Goal: Information Seeking & Learning: Learn about a topic

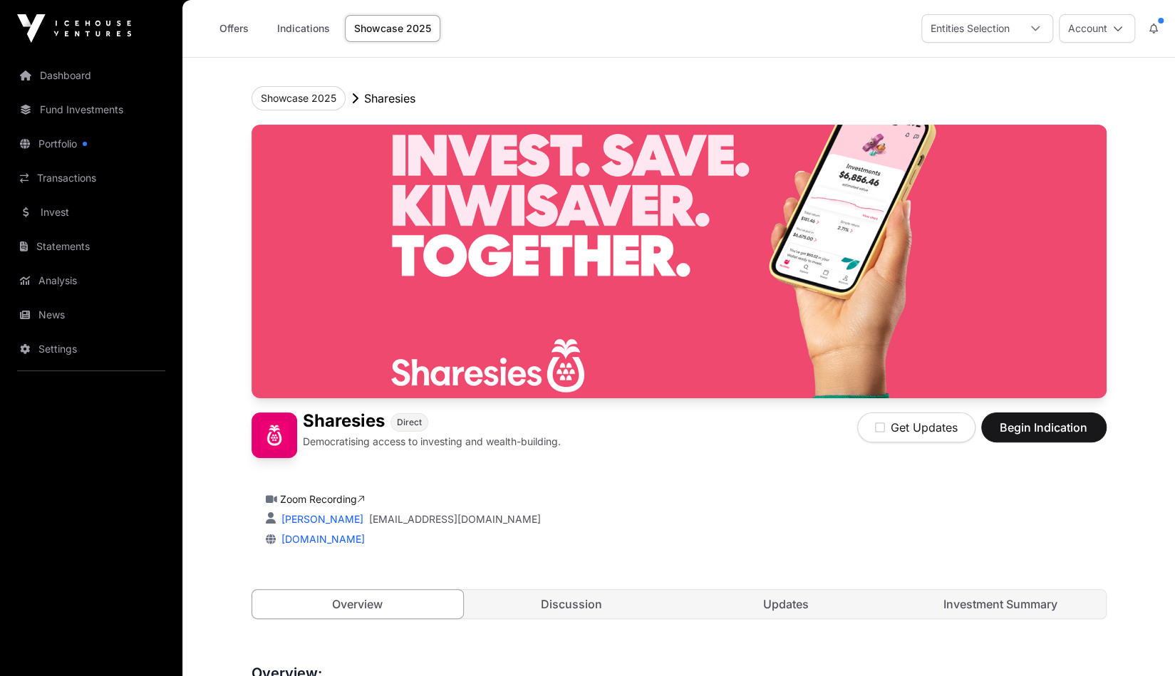
click at [346, 2] on link "Showcase 2025" at bounding box center [392, 28] width 95 height 27
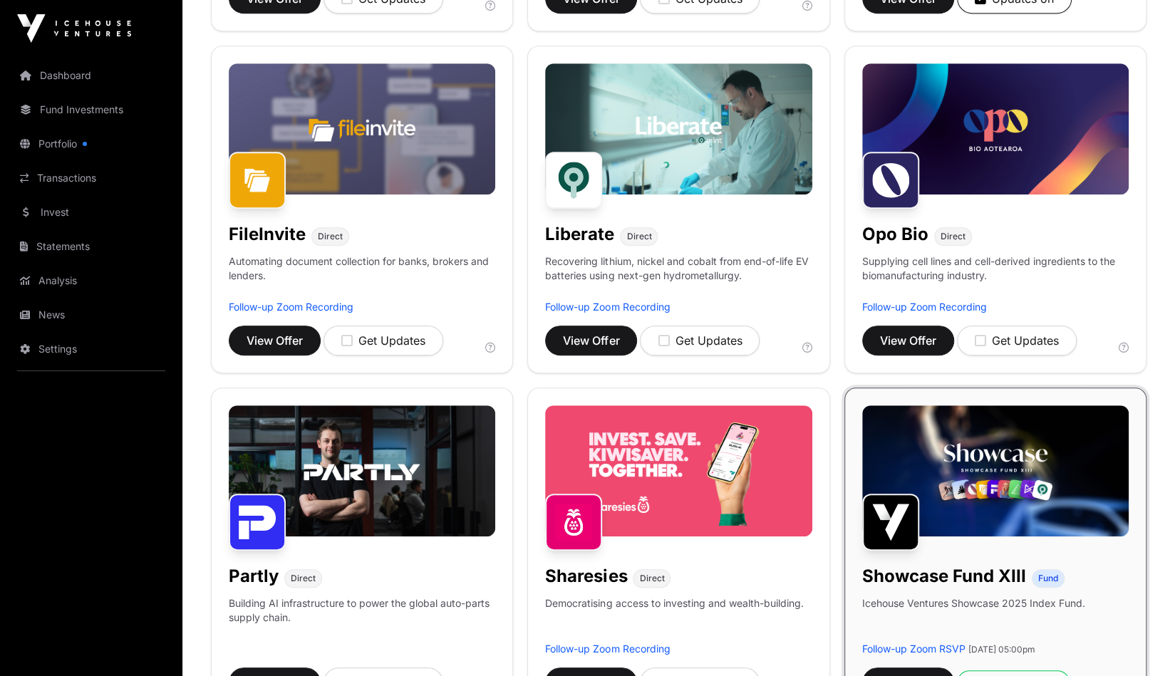
scroll to position [570, 0]
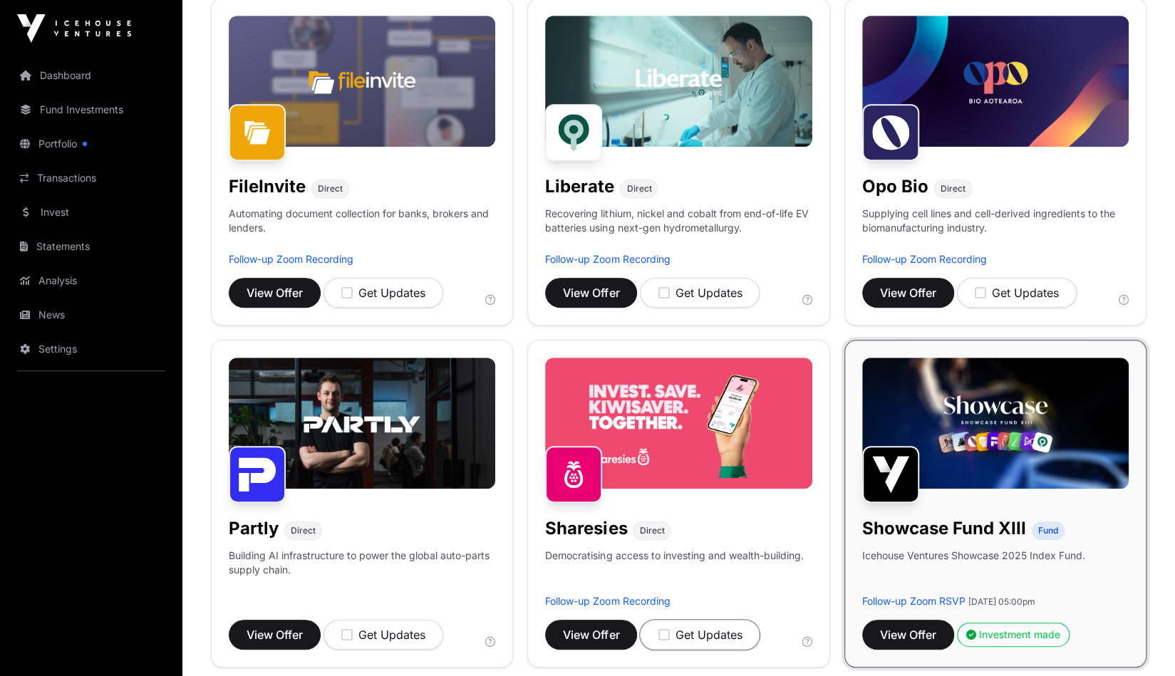
click at [346, 2] on icon "button" at bounding box center [662, 634] width 11 height 13
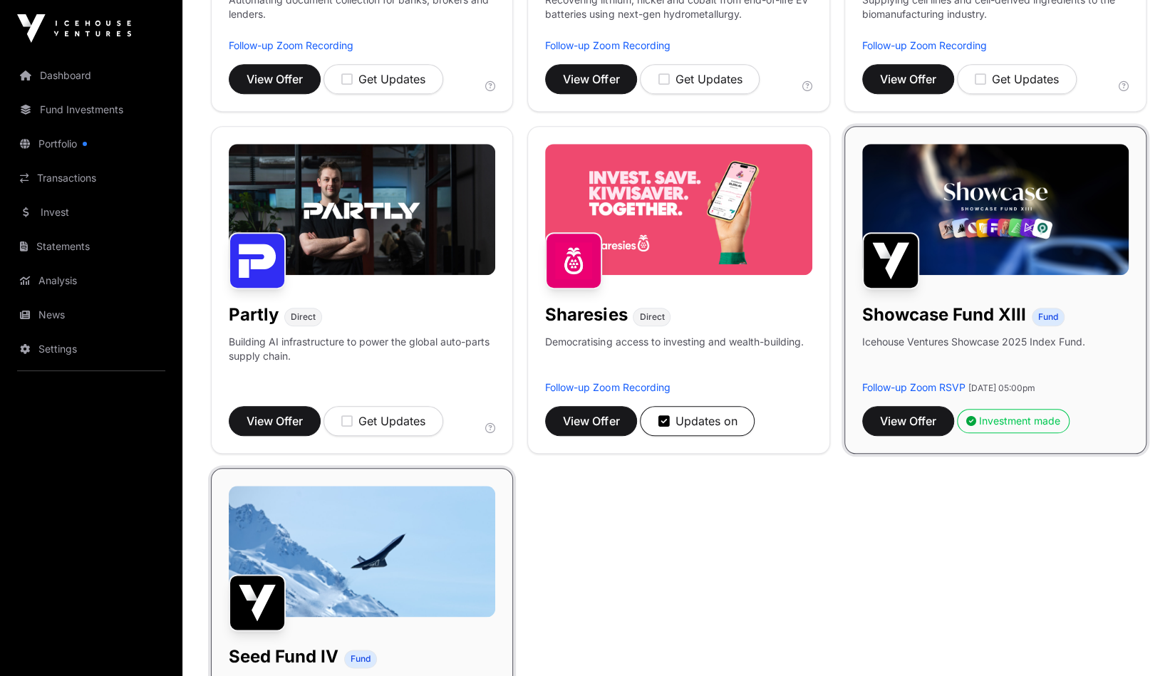
click at [346, 2] on img at bounding box center [995, 209] width 266 height 131
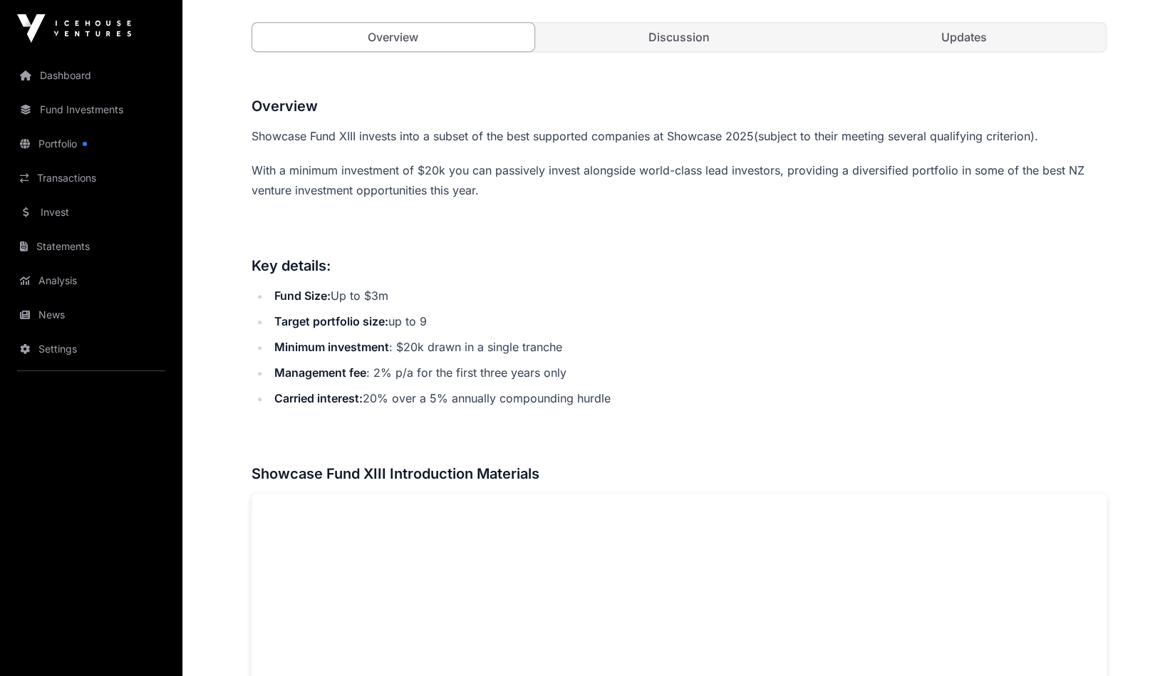
scroll to position [570, 0]
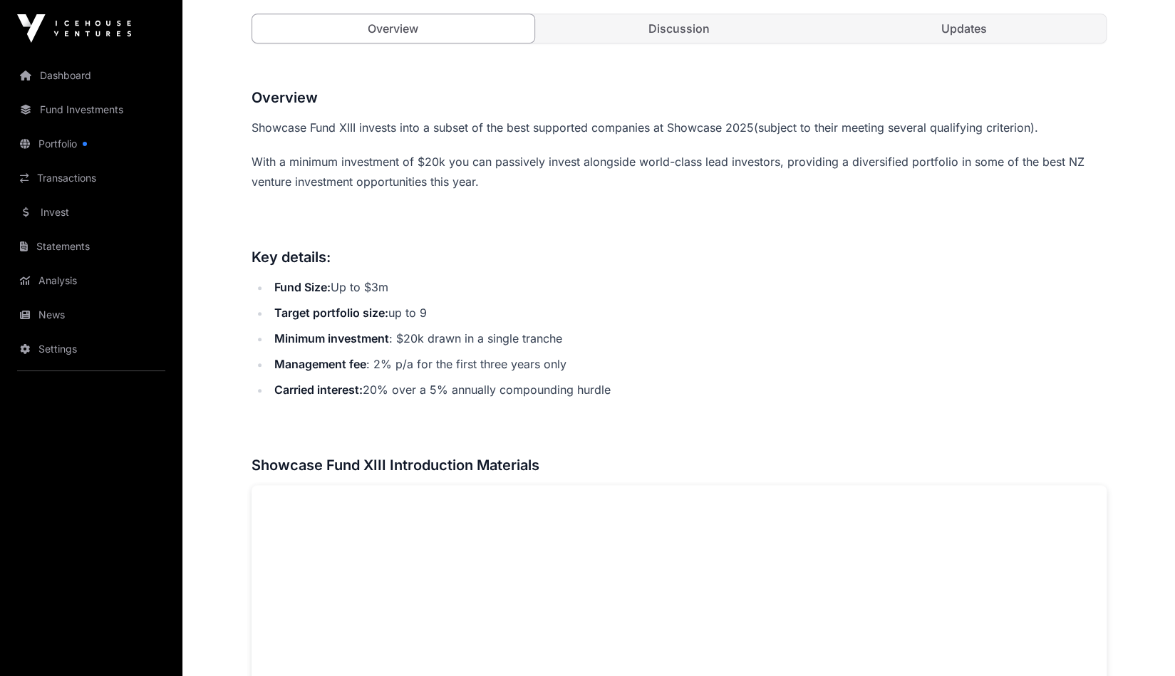
click at [69, 2] on link "Portfolio" at bounding box center [91, 143] width 160 height 31
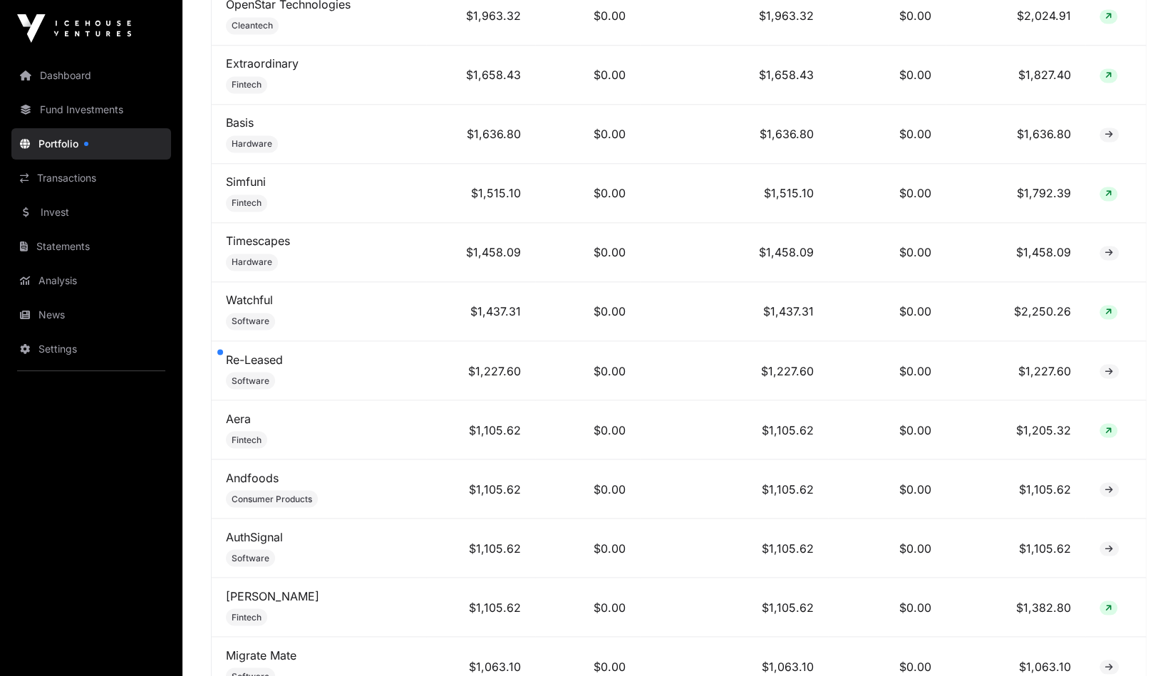
scroll to position [1425, 0]
click at [248, 2] on link "Re-Leased" at bounding box center [254, 357] width 57 height 14
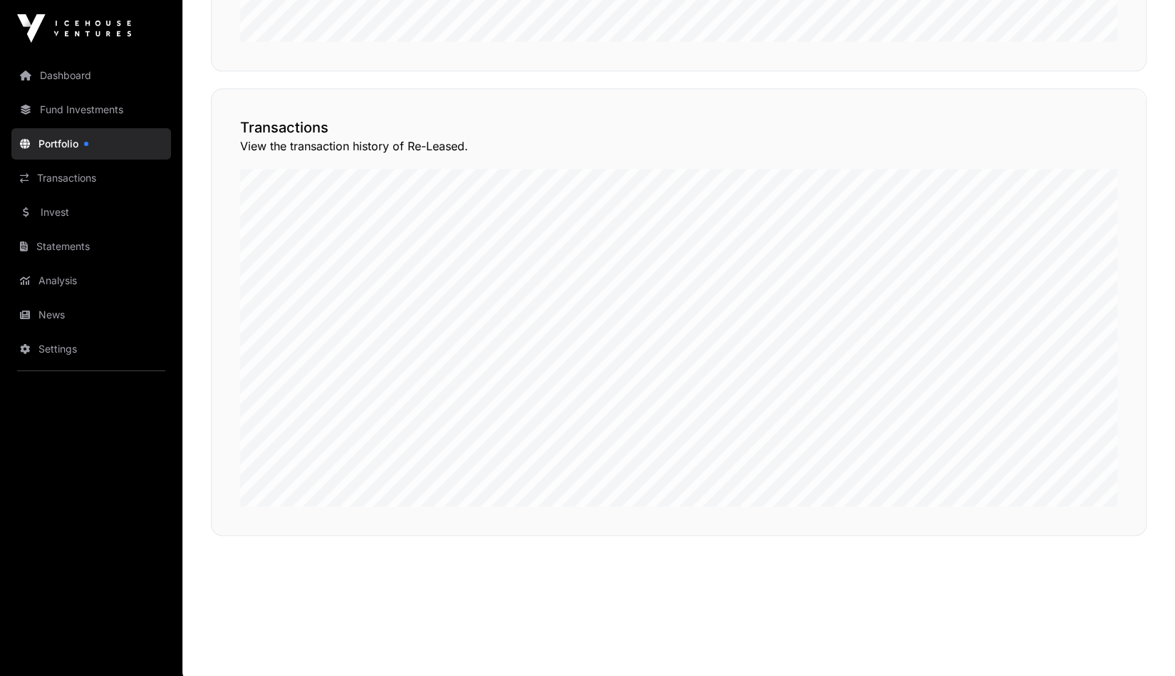
scroll to position [557, 0]
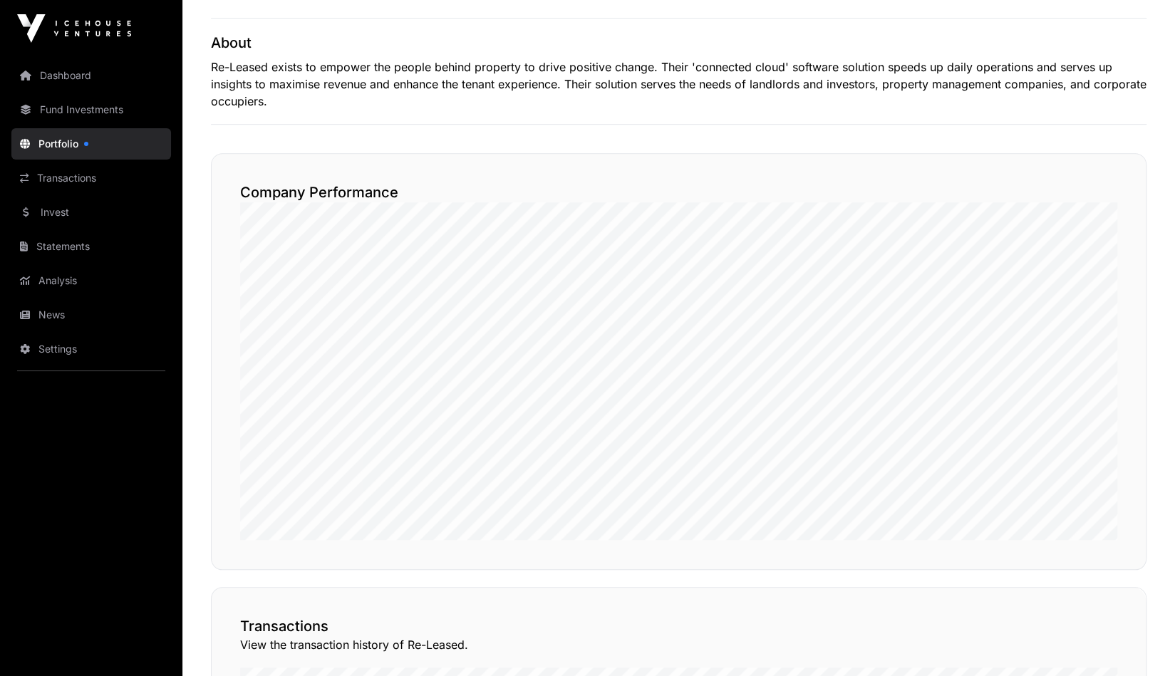
click at [54, 2] on link "Portfolio" at bounding box center [91, 143] width 160 height 31
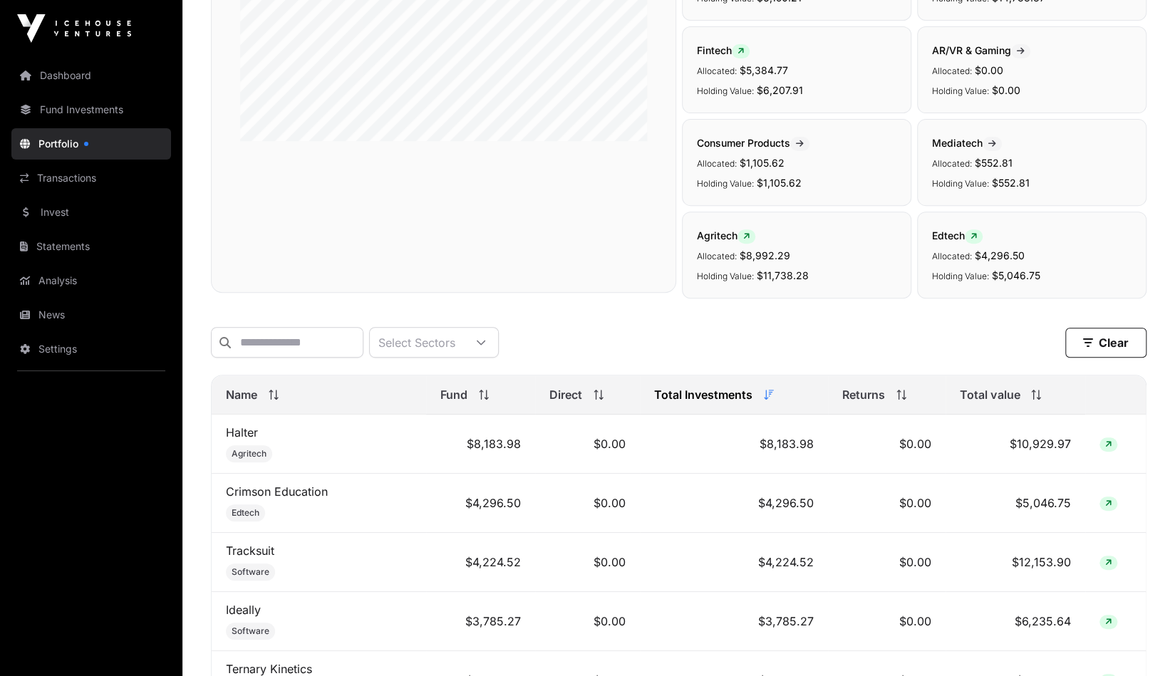
scroll to position [499, 0]
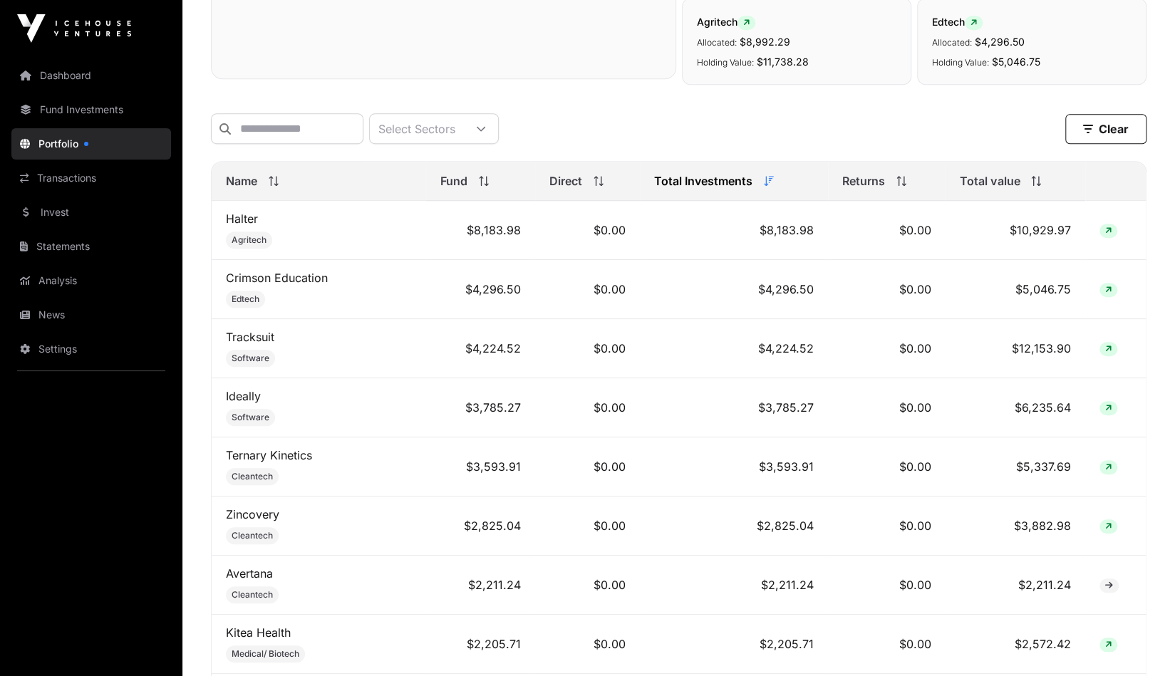
click at [346, 2] on span "Total value" at bounding box center [990, 180] width 60 height 17
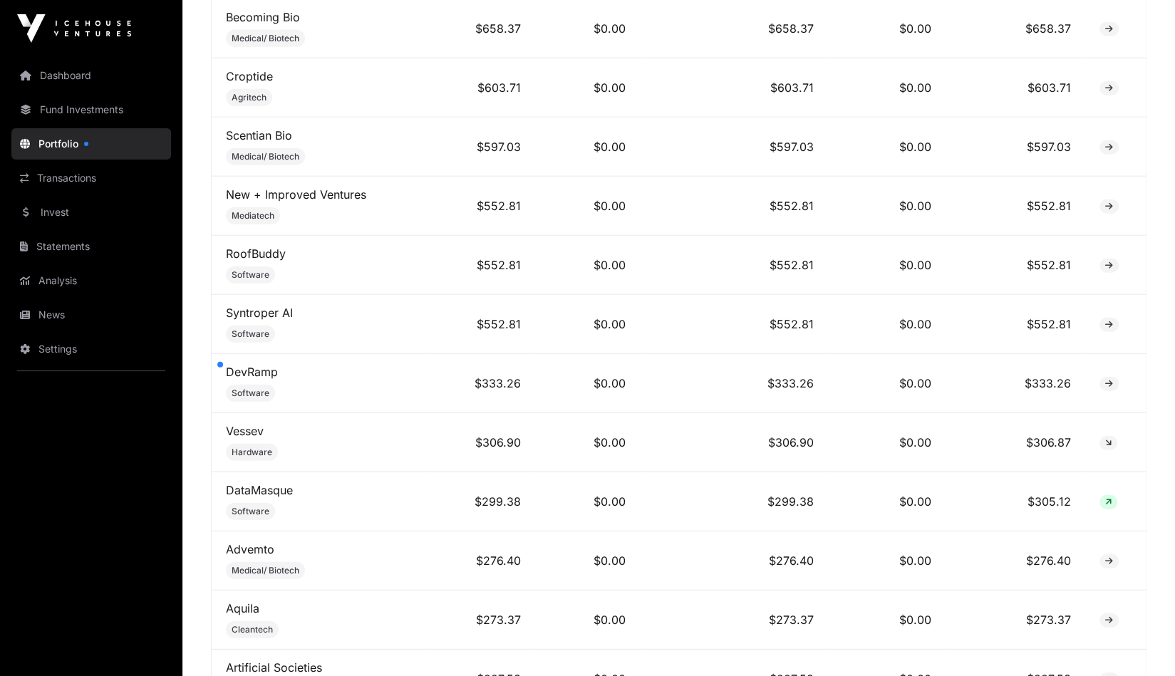
scroll to position [2564, 0]
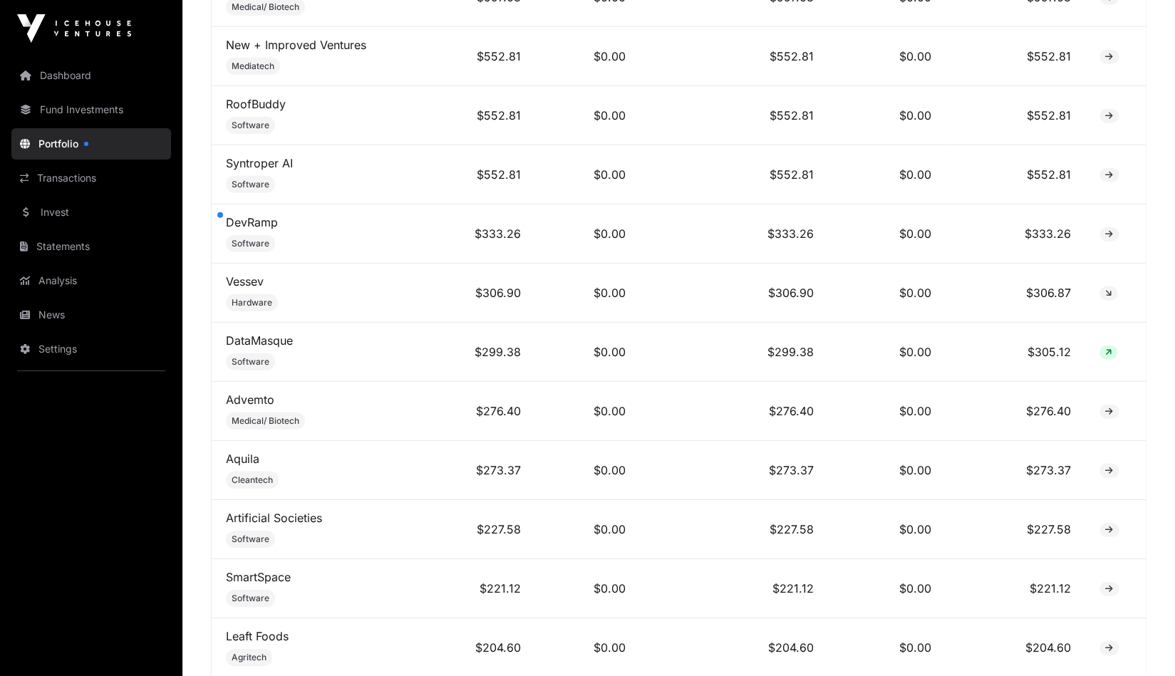
click at [251, 2] on link "Vessev" at bounding box center [245, 281] width 38 height 14
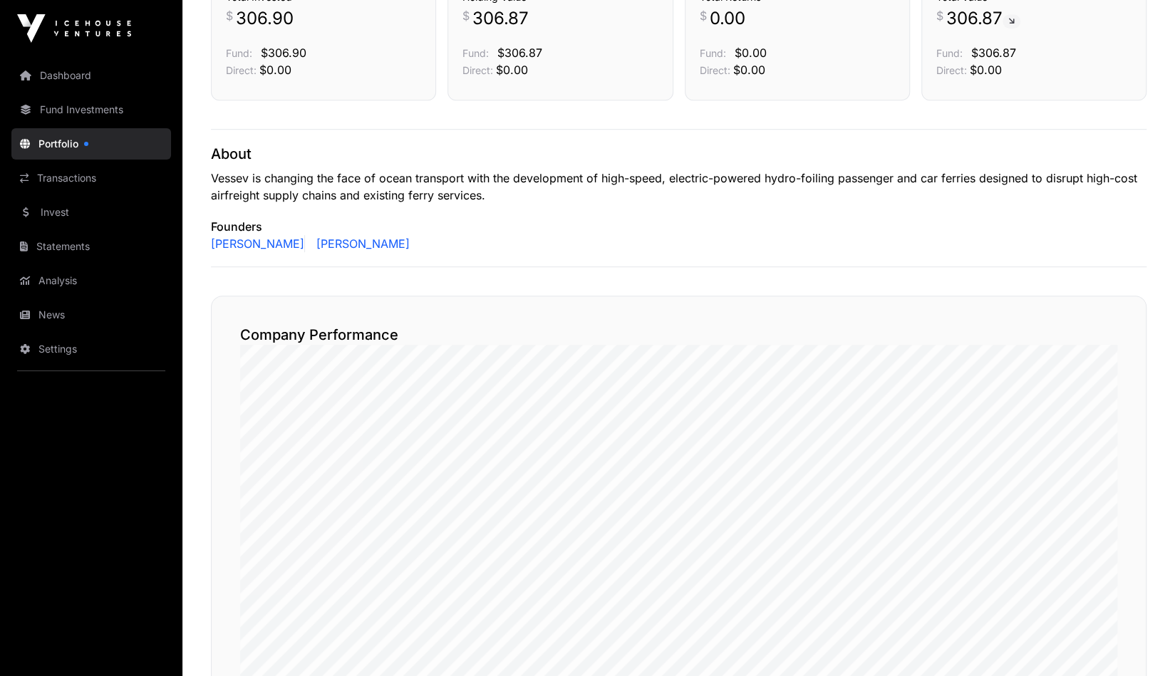
scroll to position [64, 0]
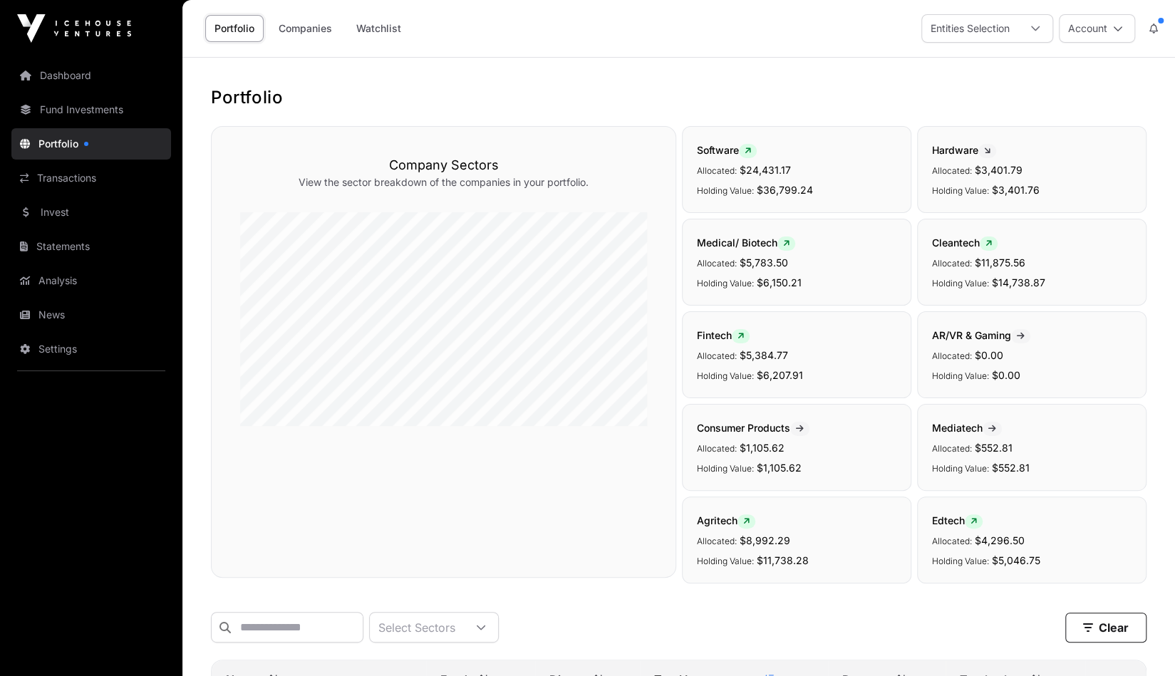
click at [83, 2] on link "Analysis" at bounding box center [91, 280] width 160 height 31
